Goal: Task Accomplishment & Management: Manage account settings

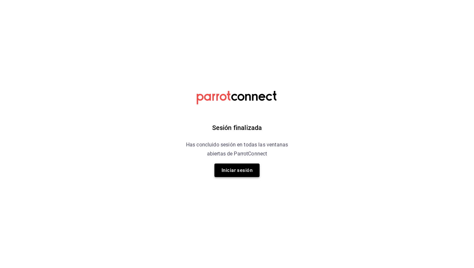
click at [236, 173] on button "Iniciar sesión" at bounding box center [236, 170] width 45 height 14
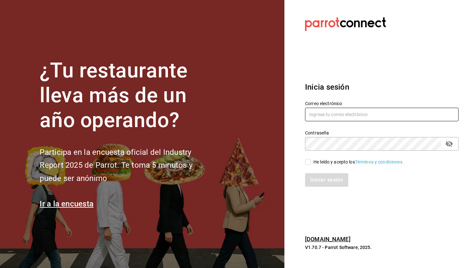
click at [390, 114] on input "text" at bounding box center [381, 115] width 153 height 14
click at [365, 120] on input "text" at bounding box center [381, 115] width 153 height 14
type input "car0077@gmail.com"
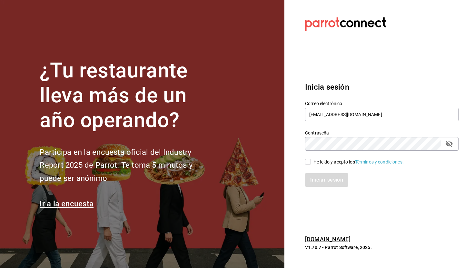
click at [327, 161] on div "He leído y acepto los Términos y condiciones." at bounding box center [358, 162] width 90 height 7
click at [311, 161] on input "He leído y acepto los Términos y condiciones." at bounding box center [308, 162] width 6 height 6
checkbox input "true"
click at [334, 177] on button "Iniciar sesión" at bounding box center [327, 180] width 44 height 14
